Goal: Find specific page/section: Find specific page/section

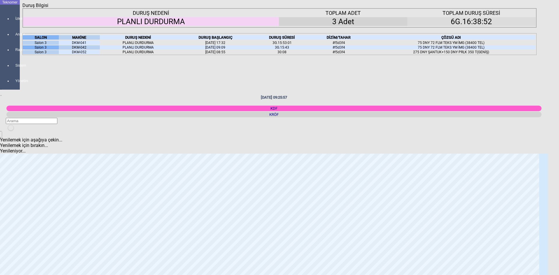
click at [532, 8] on div "Kapat" at bounding box center [279, 8] width 514 height 0
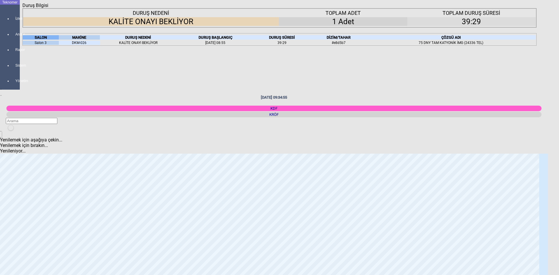
click at [22, 8] on icon "Kapat" at bounding box center [22, 8] width 0 height 0
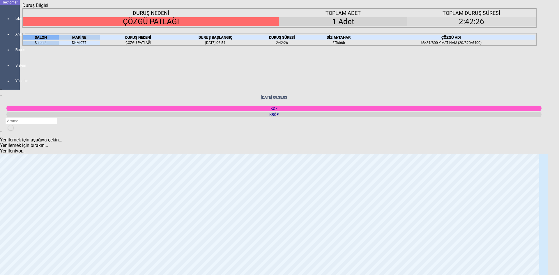
click at [22, 8] on icon "Kapat" at bounding box center [22, 8] width 0 height 0
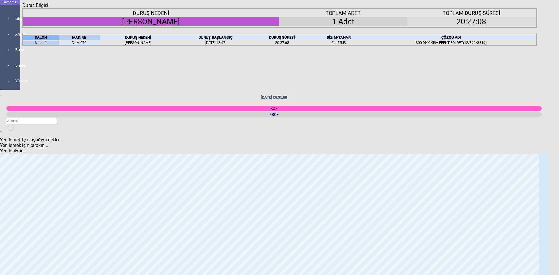
click at [22, 8] on icon "Kapat" at bounding box center [22, 8] width 0 height 0
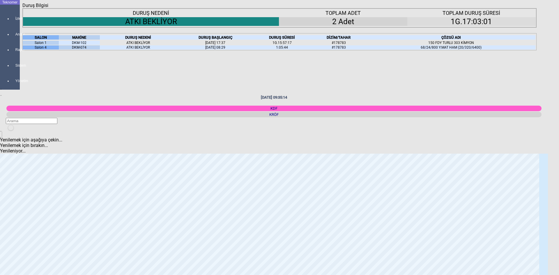
click at [22, 8] on icon "Kapat" at bounding box center [22, 8] width 0 height 0
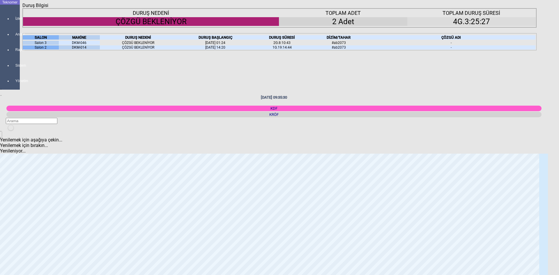
click at [22, 8] on icon "Kapat" at bounding box center [22, 8] width 0 height 0
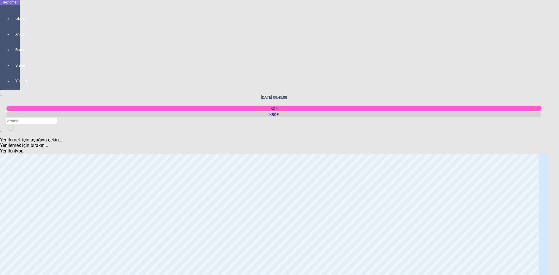
scroll to position [379, 0]
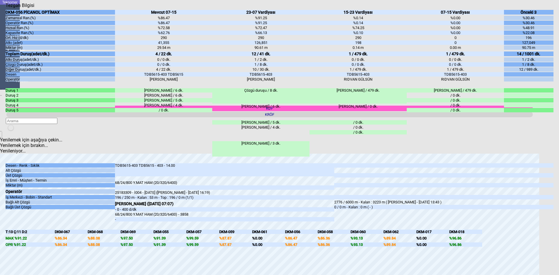
drag, startPoint x: 549, startPoint y: 8, endPoint x: 546, endPoint y: 9, distance: 3.0
click at [6, 8] on icon "Kapat" at bounding box center [6, 8] width 0 height 0
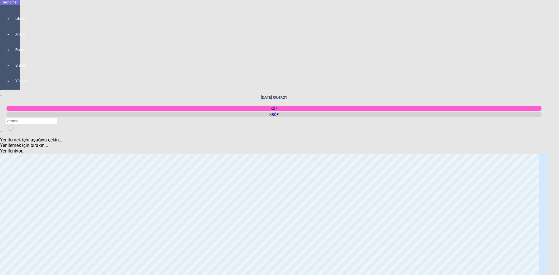
scroll to position [0, 0]
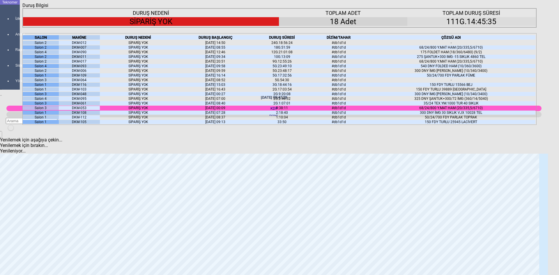
click at [47, 40] on icon at bounding box center [47, 37] width 0 height 4
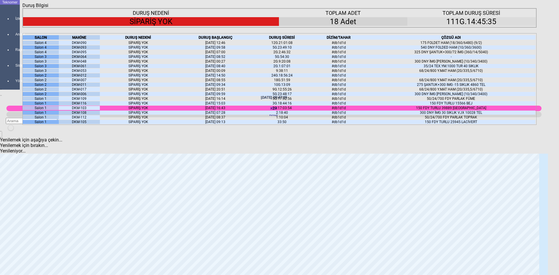
click at [47, 40] on icon at bounding box center [47, 37] width 0 height 4
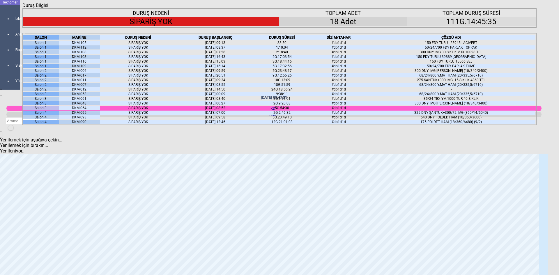
click at [51, 73] on div "Salon 2" at bounding box center [41, 71] width 36 height 4
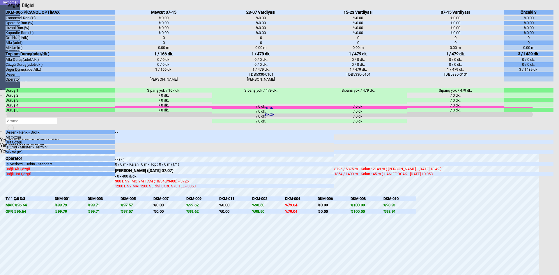
click at [6, 8] on icon "Kapat" at bounding box center [6, 8] width 0 height 0
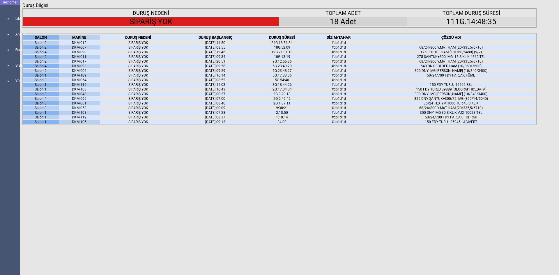
click at [47, 40] on icon at bounding box center [47, 37] width 0 height 4
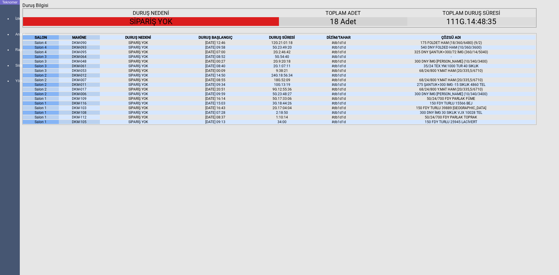
click at [47, 40] on icon at bounding box center [47, 37] width 0 height 4
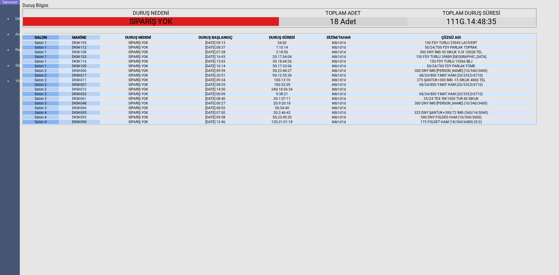
click at [535, 8] on div "Kapat" at bounding box center [279, 8] width 514 height 0
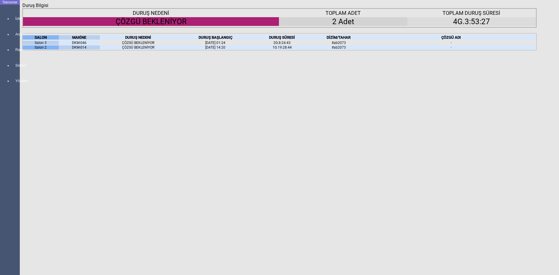
click at [22, 8] on icon "Kapat" at bounding box center [22, 8] width 0 height 0
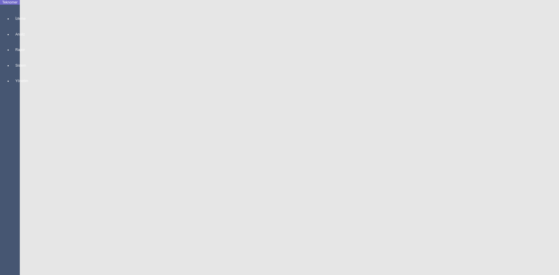
scroll to position [670, 0]
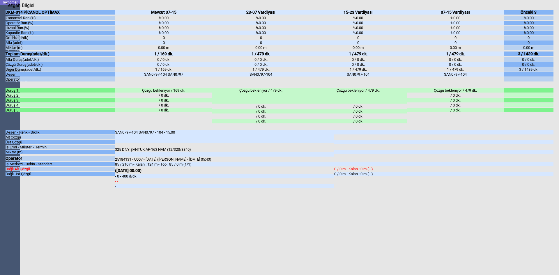
click at [6, 8] on icon "Kapat" at bounding box center [6, 8] width 0 height 0
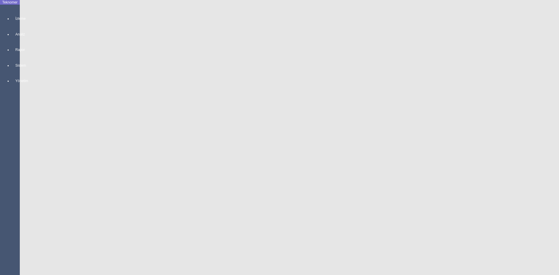
scroll to position [0, 0]
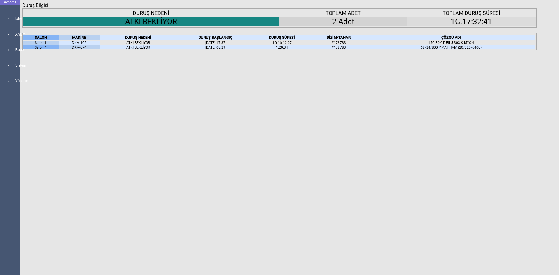
click at [22, 8] on icon "Kapat" at bounding box center [22, 8] width 0 height 0
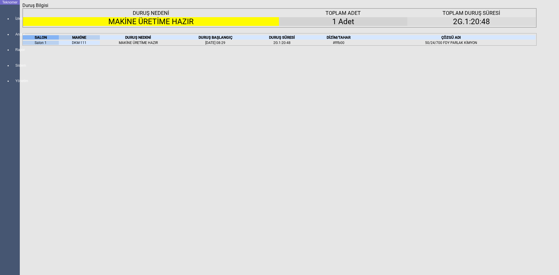
click at [22, 8] on icon "Kapat" at bounding box center [22, 8] width 0 height 0
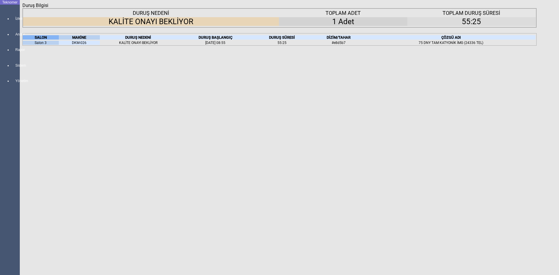
drag, startPoint x: 532, startPoint y: 8, endPoint x: 506, endPoint y: 25, distance: 30.6
click at [530, 8] on div "Duruş Bilgisi" at bounding box center [279, 6] width 514 height 6
click at [22, 8] on icon "Kapat" at bounding box center [22, 8] width 0 height 0
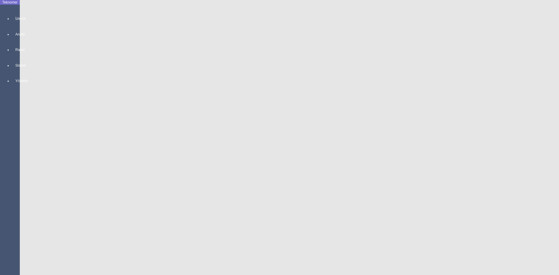
scroll to position [553, 0]
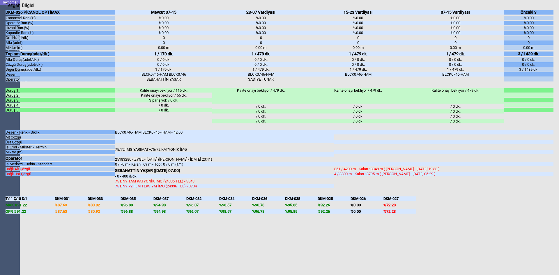
click at [551, 8] on div "Kapat" at bounding box center [280, 8] width 548 height 0
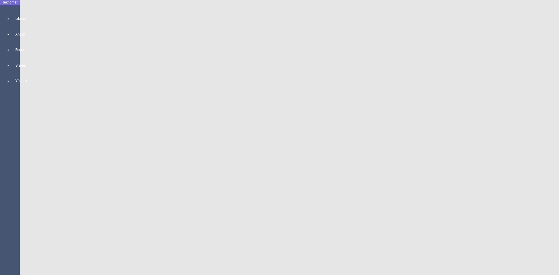
scroll to position [0, 0]
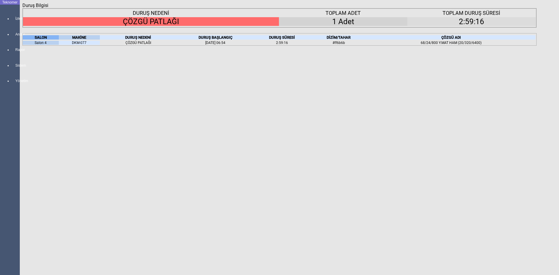
click at [22, 8] on icon "Kapat" at bounding box center [22, 8] width 0 height 0
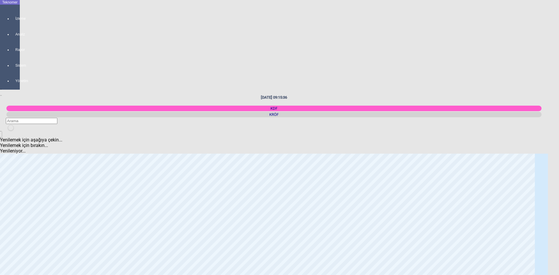
click at [472, 112] on div "KRÖF" at bounding box center [273, 115] width 535 height 6
